Goal: Task Accomplishment & Management: Complete application form

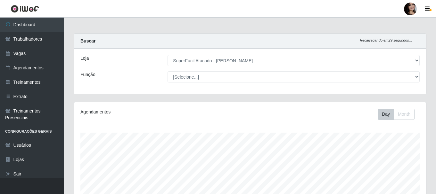
select select "399"
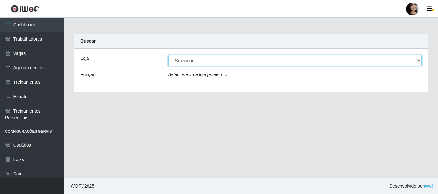
click at [254, 58] on select "[Selecione...] SuperFácil Atacado - [PERSON_NAME]" at bounding box center [294, 60] width 253 height 11
select select "399"
click at [168, 55] on select "[Selecione...] SuperFácil Atacado - [PERSON_NAME]" at bounding box center [294, 60] width 253 height 11
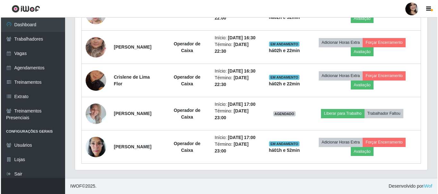
scroll to position [320, 0]
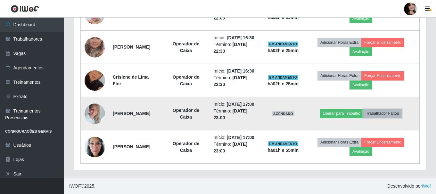
click at [385, 118] on button "Trabalhador Faltou" at bounding box center [382, 113] width 39 height 9
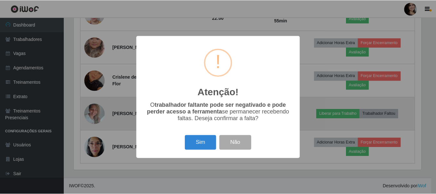
scroll to position [133, 349]
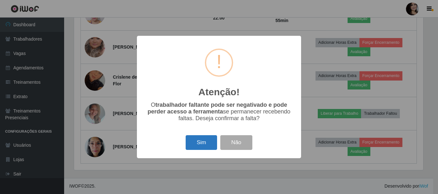
click at [207, 144] on button "Sim" at bounding box center [200, 143] width 31 height 15
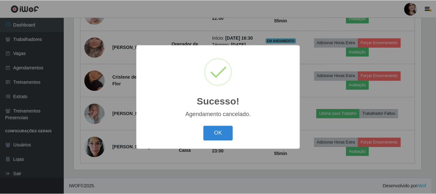
scroll to position [317, 0]
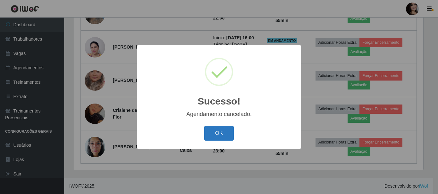
click at [206, 131] on button "OK" at bounding box center [219, 133] width 30 height 15
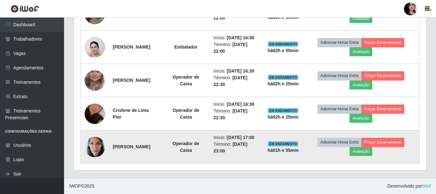
scroll to position [133, 352]
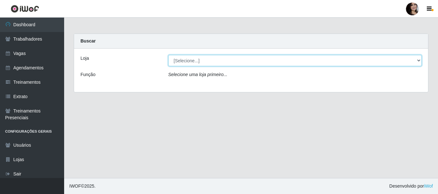
click at [417, 63] on select "[Selecione...] SuperFácil Atacado - [PERSON_NAME]" at bounding box center [294, 60] width 253 height 11
select select "399"
click at [168, 55] on select "[Selecione...] SuperFácil Atacado - [PERSON_NAME]" at bounding box center [294, 60] width 253 height 11
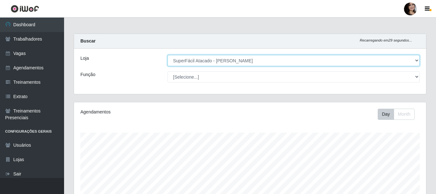
scroll to position [133, 352]
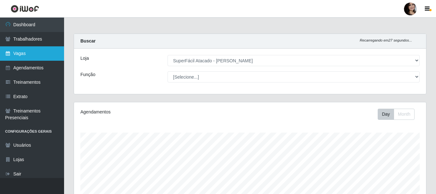
click at [22, 54] on link "Vagas" at bounding box center [32, 53] width 64 height 14
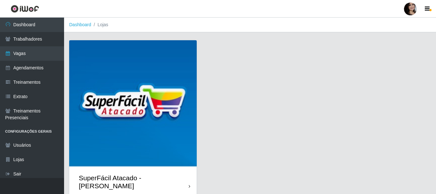
click at [189, 185] on icon at bounding box center [190, 187] width 2 height 4
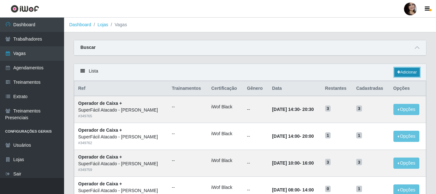
click at [399, 72] on icon at bounding box center [398, 72] width 3 height 4
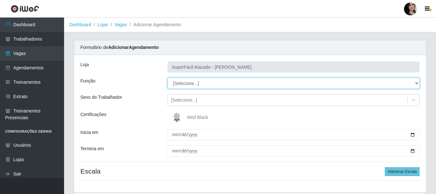
click at [407, 85] on select "[Selecione...] Embalador Embalador + Embalador ++ Operador de Caixa Operador de…" at bounding box center [294, 83] width 252 height 11
select select "22"
click at [168, 78] on select "[Selecione...] Embalador Embalador + Embalador ++ Operador de Caixa Operador de…" at bounding box center [294, 83] width 252 height 11
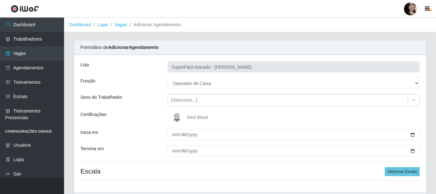
click at [196, 116] on span "iWof Black" at bounding box center [197, 117] width 21 height 5
click at [0, 0] on input "iWof Black" at bounding box center [0, 0] width 0 height 0
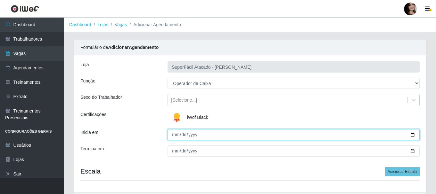
click at [412, 136] on input "Inicia em" at bounding box center [294, 134] width 252 height 11
type input "2025-09-30"
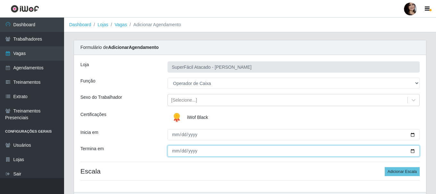
click at [413, 150] on input "Termina em" at bounding box center [294, 151] width 252 height 11
type input "2025-09-30"
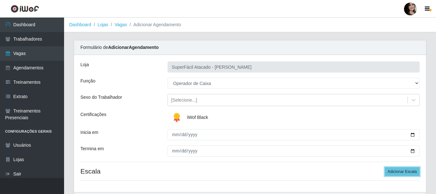
drag, startPoint x: 395, startPoint y: 170, endPoint x: 378, endPoint y: 164, distance: 17.7
click at [395, 170] on button "Adicionar Escala" at bounding box center [402, 172] width 35 height 9
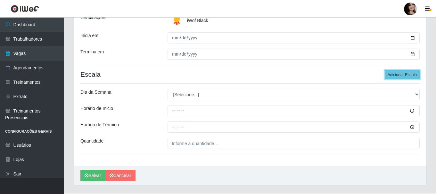
scroll to position [112, 0]
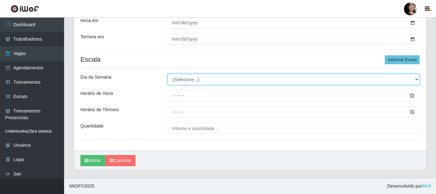
click at [416, 80] on select "[Selecione...] Segunda Terça Quarta Quinta Sexta Sábado Domingo" at bounding box center [294, 79] width 252 height 11
select select "2"
click at [168, 74] on select "[Selecione...] Segunda Terça Quarta Quinta Sexta Sábado Domingo" at bounding box center [294, 79] width 252 height 11
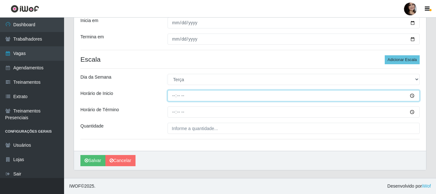
click at [174, 97] on input "Horário de Inicio" at bounding box center [294, 95] width 252 height 11
type input "07:30"
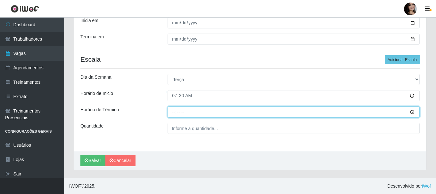
click at [174, 113] on input "Horário de Término" at bounding box center [294, 112] width 252 height 11
type input "13:30"
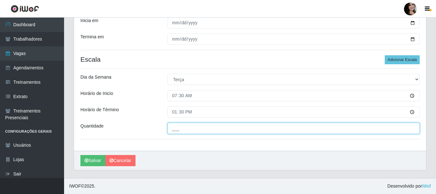
click at [174, 131] on input "___" at bounding box center [294, 128] width 252 height 11
type input "02_"
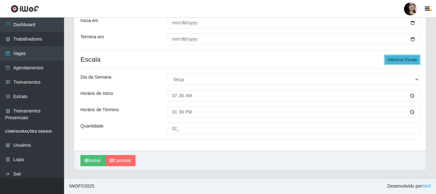
click at [397, 60] on button "Adicionar Escala" at bounding box center [402, 59] width 35 height 9
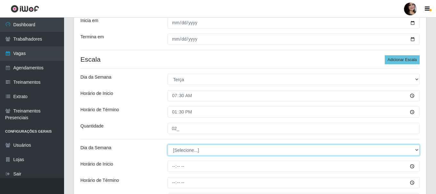
click at [315, 146] on select "[Selecione...] Segunda Terça Quarta Quinta Sexta Sábado Domingo" at bounding box center [294, 150] width 252 height 11
select select "2"
click at [168, 145] on select "[Selecione...] Segunda Terça Quarta Quinta Sexta Sábado Domingo" at bounding box center [294, 150] width 252 height 11
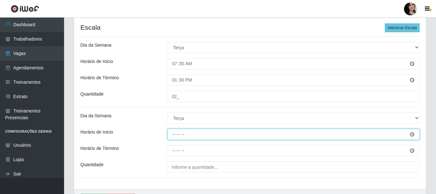
click at [173, 137] on input "Horário de Inicio" at bounding box center [294, 134] width 252 height 11
type input "08:00"
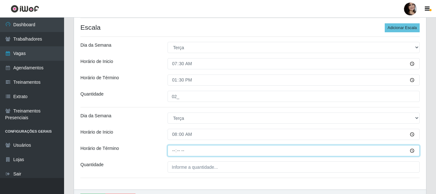
click at [173, 150] on input "Horário de Término" at bounding box center [294, 150] width 252 height 11
type input "14:00"
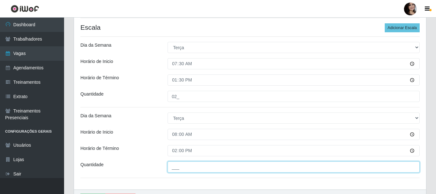
click at [180, 169] on input "___" at bounding box center [294, 167] width 252 height 11
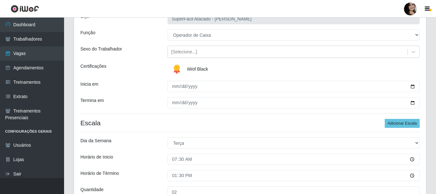
scroll to position [48, 0]
type input "02_"
click at [395, 125] on button "Adicionar Escala" at bounding box center [402, 123] width 35 height 9
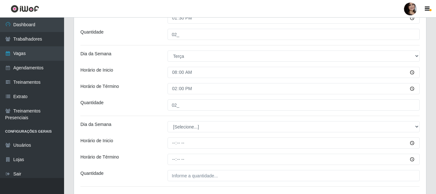
scroll to position [208, 0]
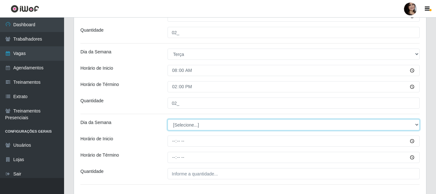
click at [232, 123] on select "[Selecione...] Segunda Terça Quarta Quinta Sexta Sábado Domingo" at bounding box center [294, 124] width 252 height 11
select select "2"
click at [168, 119] on select "[Selecione...] Segunda Terça Quarta Quinta Sexta Sábado Domingo" at bounding box center [294, 124] width 252 height 11
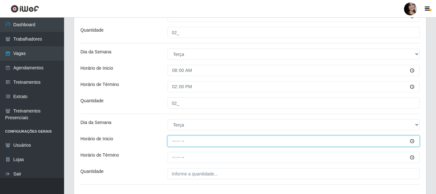
click at [173, 142] on input "Horário de Inicio" at bounding box center [294, 141] width 252 height 11
type input "10:00"
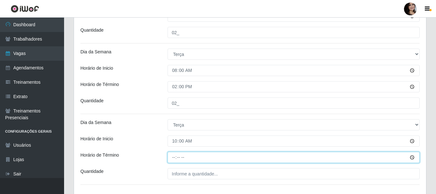
click at [172, 155] on input "Horário de Término" at bounding box center [294, 157] width 252 height 11
type input "16:00"
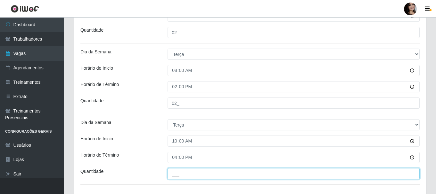
click at [202, 174] on input "___" at bounding box center [294, 174] width 252 height 11
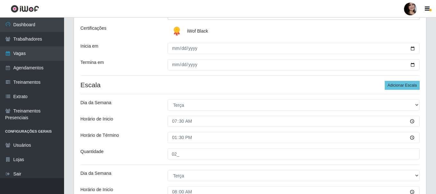
scroll to position [80, 0]
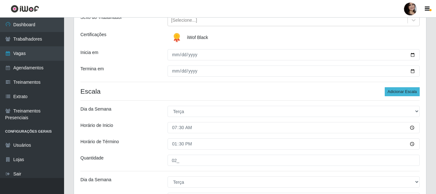
type input "02_"
click at [391, 94] on button "Adicionar Escala" at bounding box center [402, 91] width 35 height 9
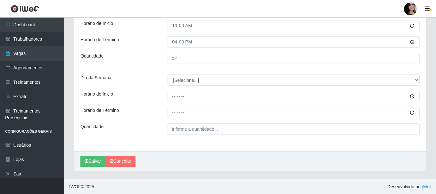
scroll to position [325, 0]
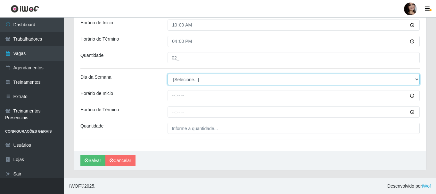
click at [227, 78] on select "[Selecione...] Segunda Terça Quarta Quinta Sexta Sábado Domingo" at bounding box center [294, 79] width 252 height 11
select select "2"
click at [168, 74] on select "[Selecione...] Segunda Terça Quarta Quinta Sexta Sábado Domingo" at bounding box center [294, 79] width 252 height 11
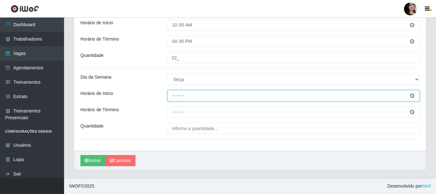
click at [174, 97] on input "Horário de Inicio" at bounding box center [294, 95] width 252 height 11
type input "17:00"
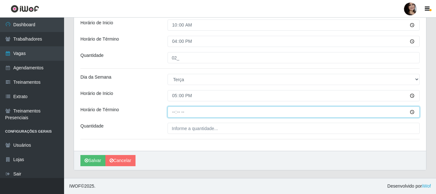
click at [174, 112] on input "Horário de Término" at bounding box center [294, 112] width 252 height 11
type input "23:00"
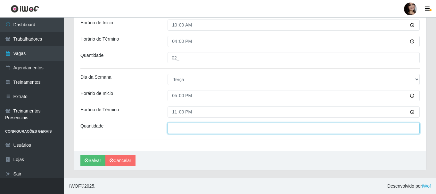
click at [177, 129] on input "___" at bounding box center [294, 128] width 252 height 11
type input "05_"
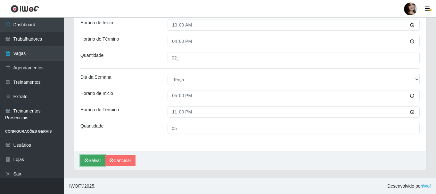
click at [90, 163] on button "Salvar" at bounding box center [92, 160] width 25 height 11
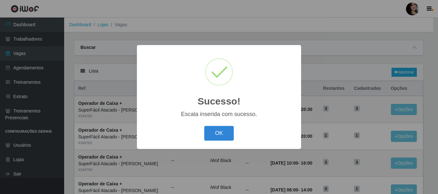
click at [227, 136] on button "OK" at bounding box center [219, 133] width 30 height 15
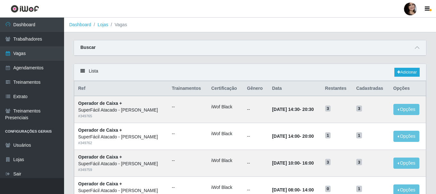
click at [235, 47] on div "Buscar" at bounding box center [250, 47] width 352 height 15
